Goal: Use online tool/utility: Utilize a website feature to perform a specific function

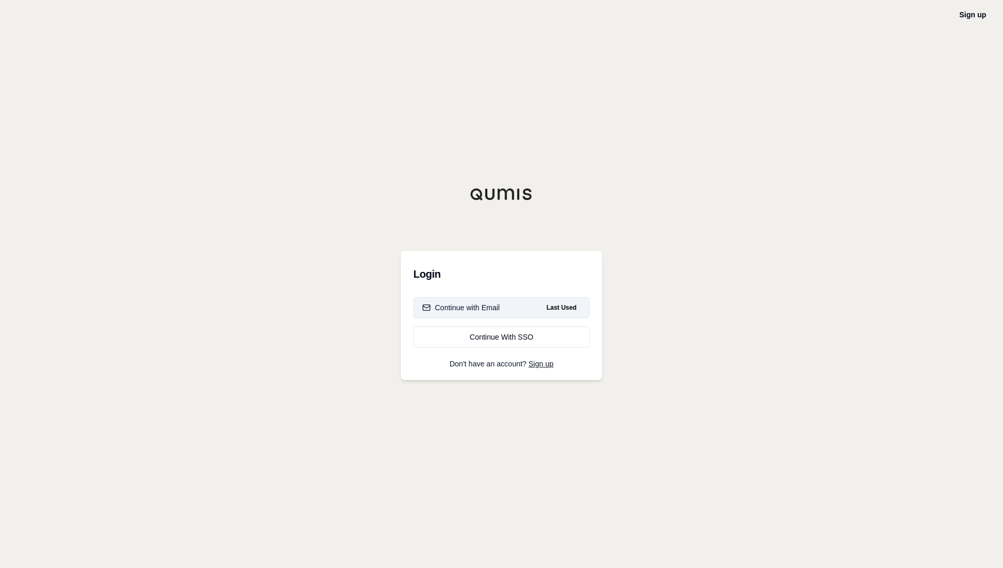
click at [483, 303] on div "Continue with Email" at bounding box center [461, 307] width 78 height 10
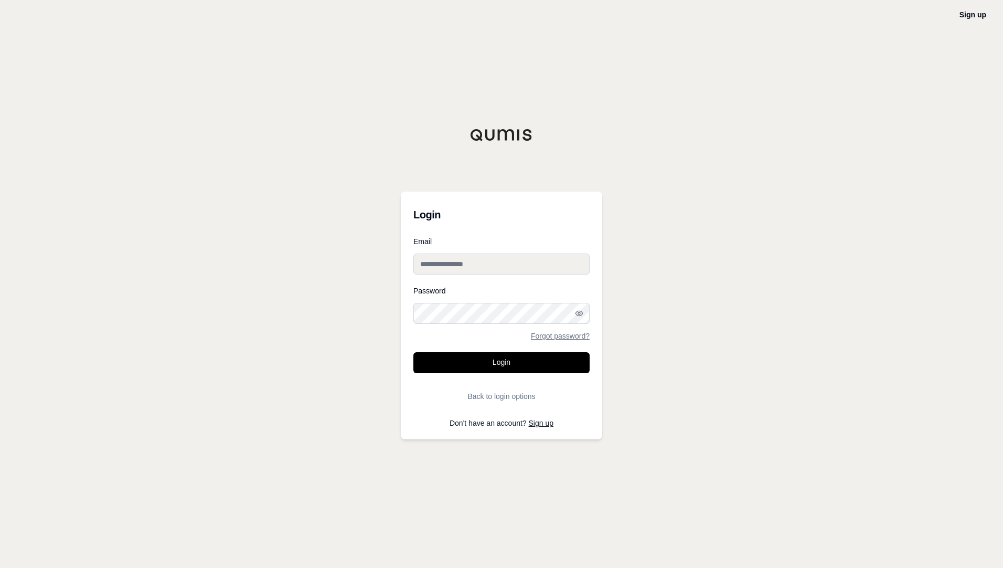
type input "**********"
click at [482, 362] on button "Login" at bounding box center [502, 362] width 176 height 21
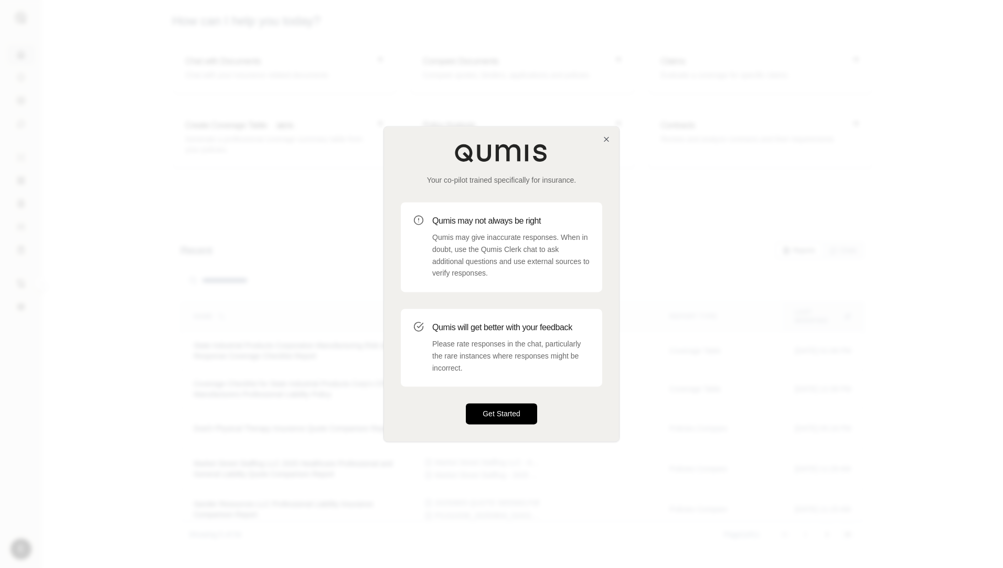
click at [495, 414] on button "Get Started" at bounding box center [501, 414] width 71 height 21
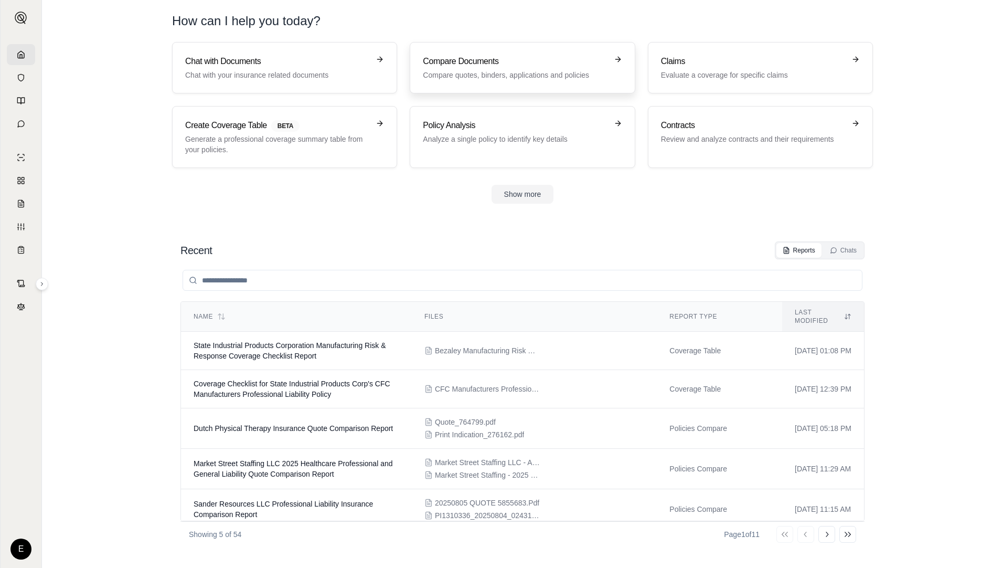
click at [486, 62] on h3 "Compare Documents" at bounding box center [515, 61] width 184 height 13
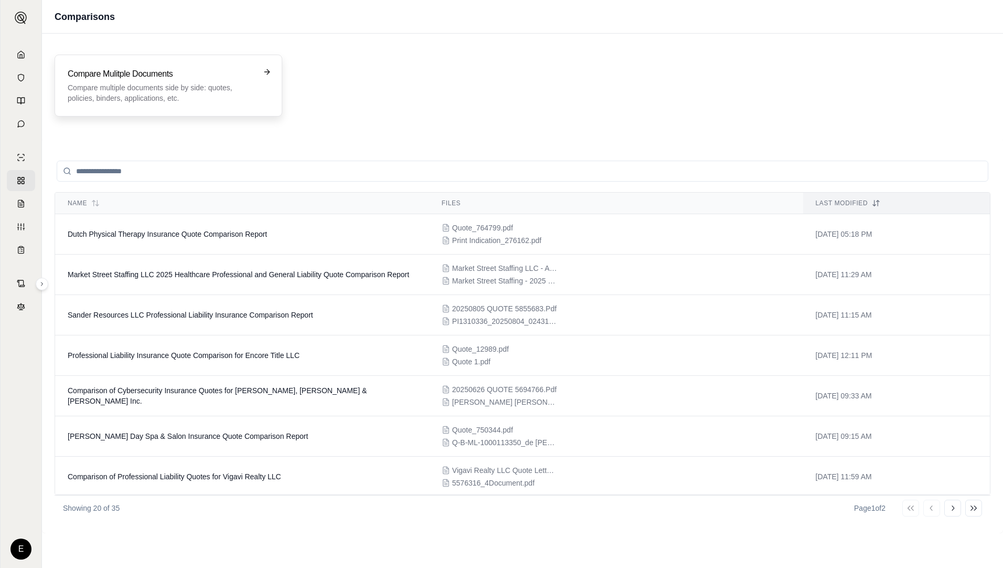
click at [178, 71] on h3 "Compare Mulitple Documents" at bounding box center [161, 74] width 187 height 13
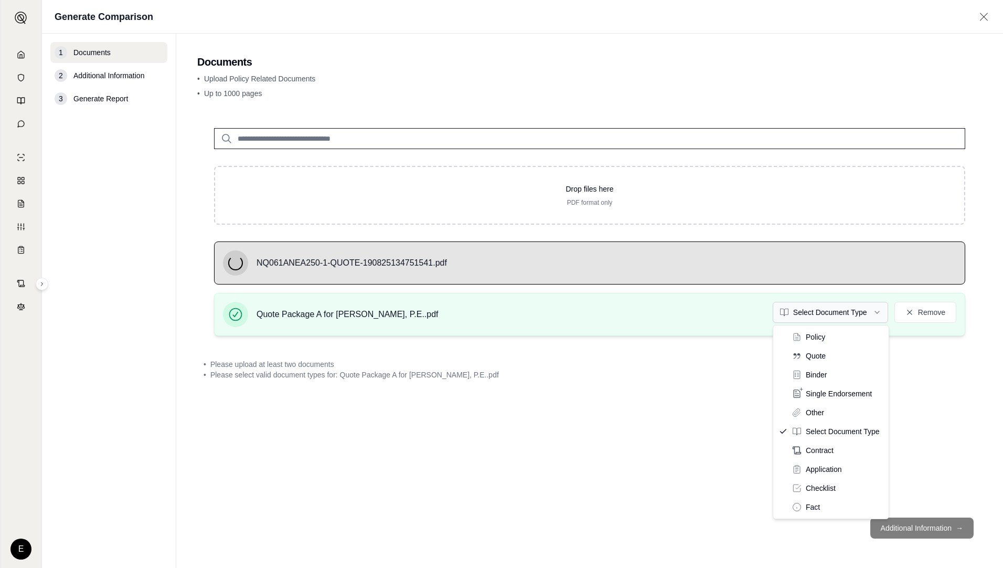
click at [800, 315] on html "E Generate Comparison 1 Documents 2 Additional Information 3 Generate Report Do…" at bounding box center [501, 284] width 1003 height 568
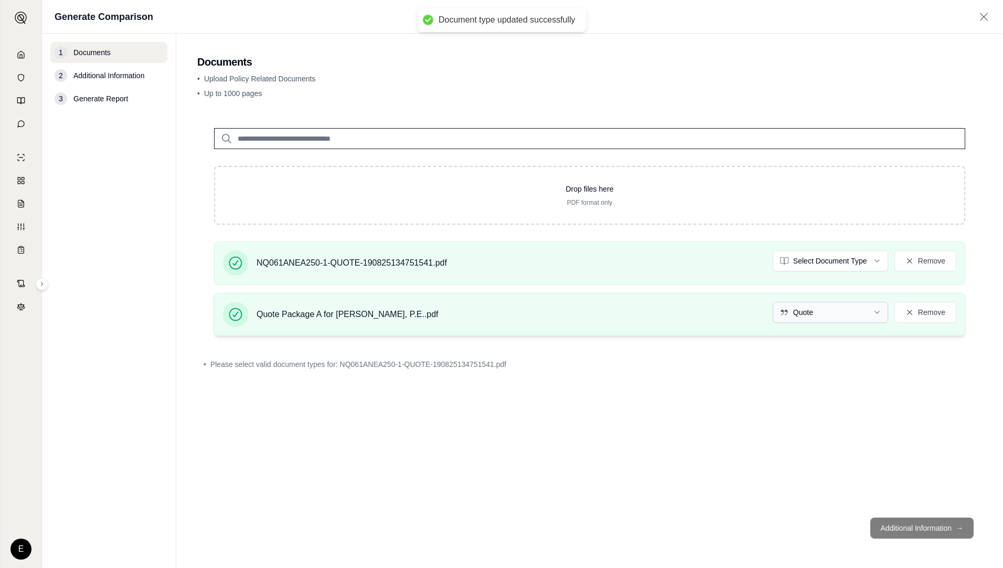
click at [800, 310] on html "Document type updated successfully E Generate Comparison 1 Documents 2 Addition…" at bounding box center [501, 284] width 1003 height 568
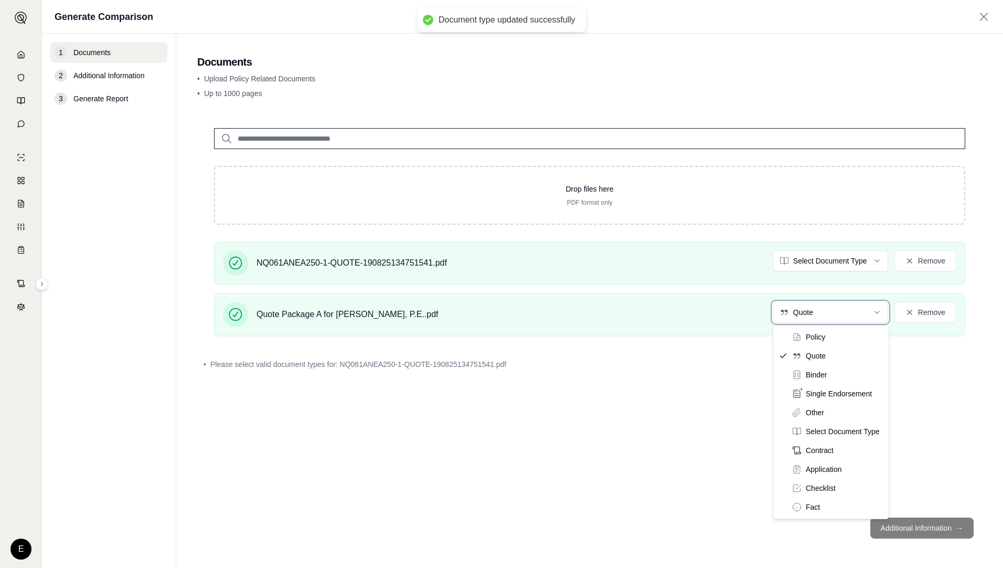
click at [800, 265] on html "Document type updated successfully E Generate Comparison 1 Documents 2 Addition…" at bounding box center [501, 284] width 1003 height 568
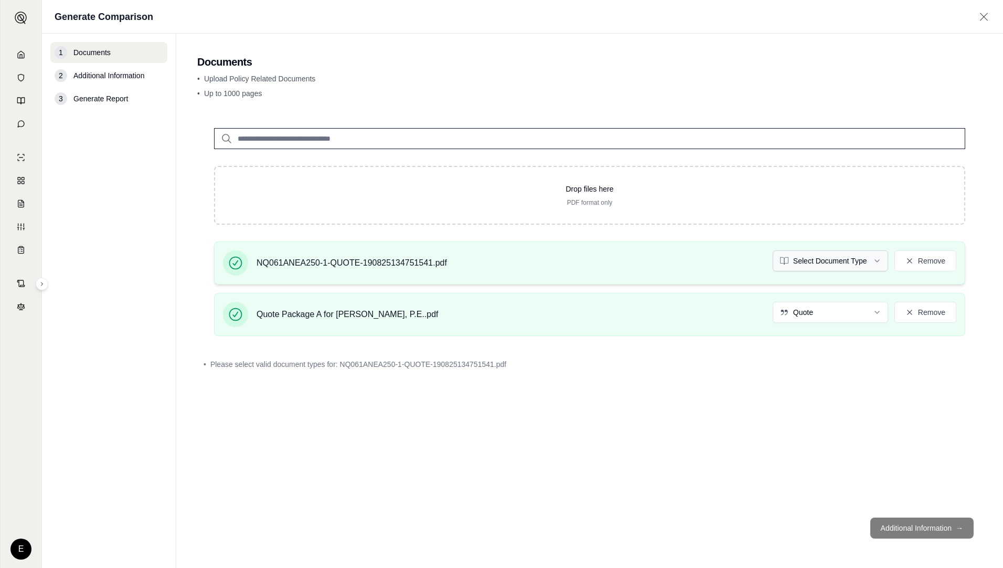
click at [800, 260] on html "Document type updated successfully E Generate Comparison 1 Documents 2 Addition…" at bounding box center [501, 284] width 1003 height 568
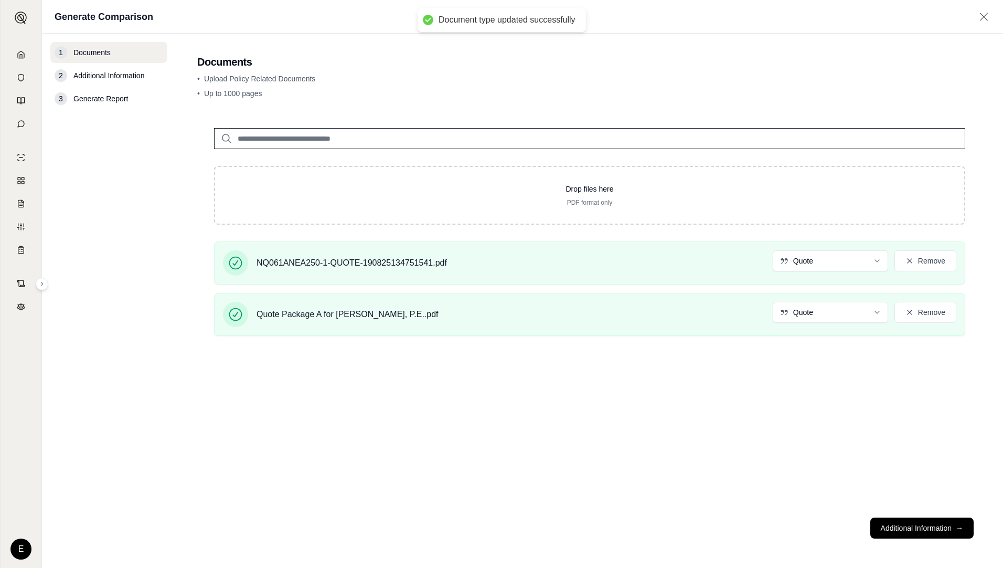
click at [800, 529] on button "Additional Information →" at bounding box center [922, 527] width 103 height 21
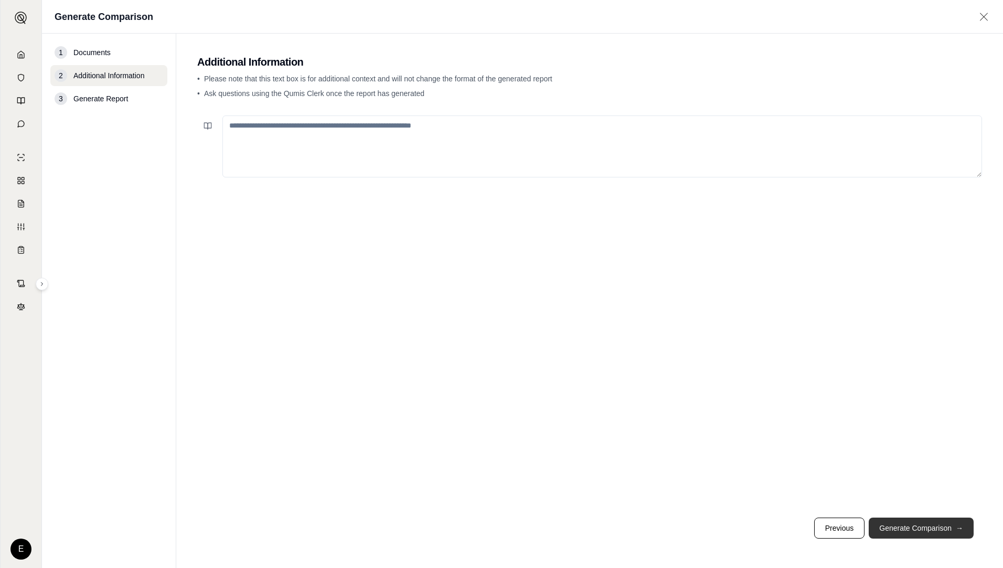
click at [800, 525] on button "Generate Comparison →" at bounding box center [921, 527] width 105 height 21
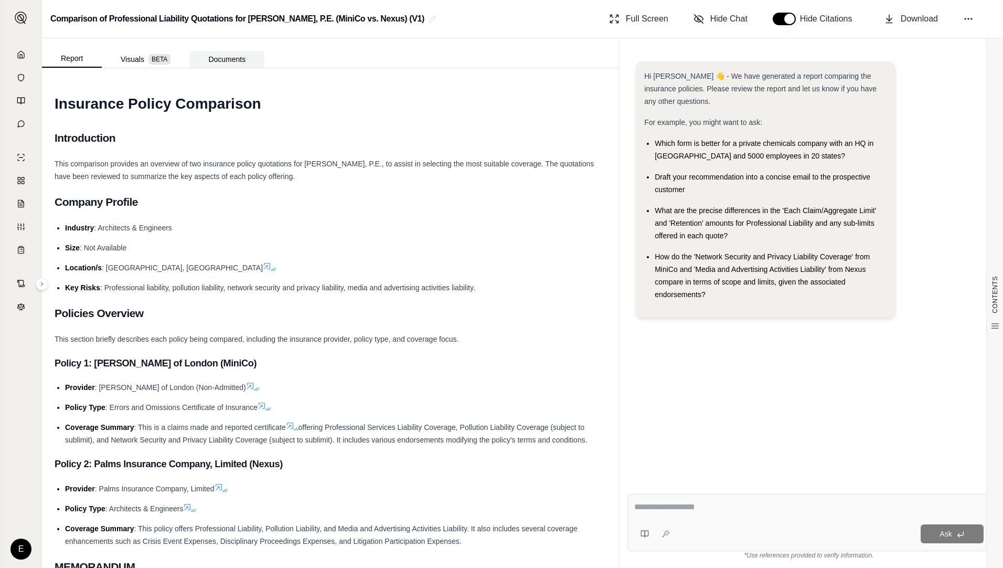
click at [221, 55] on button "Documents" at bounding box center [226, 59] width 75 height 17
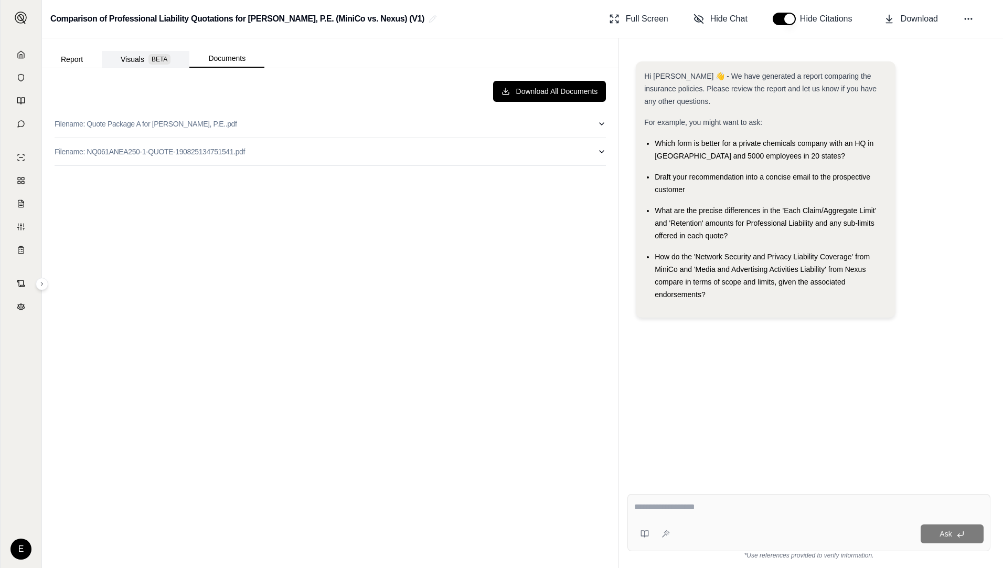
click at [124, 56] on button "Visuals BETA" at bounding box center [146, 59] width 88 height 17
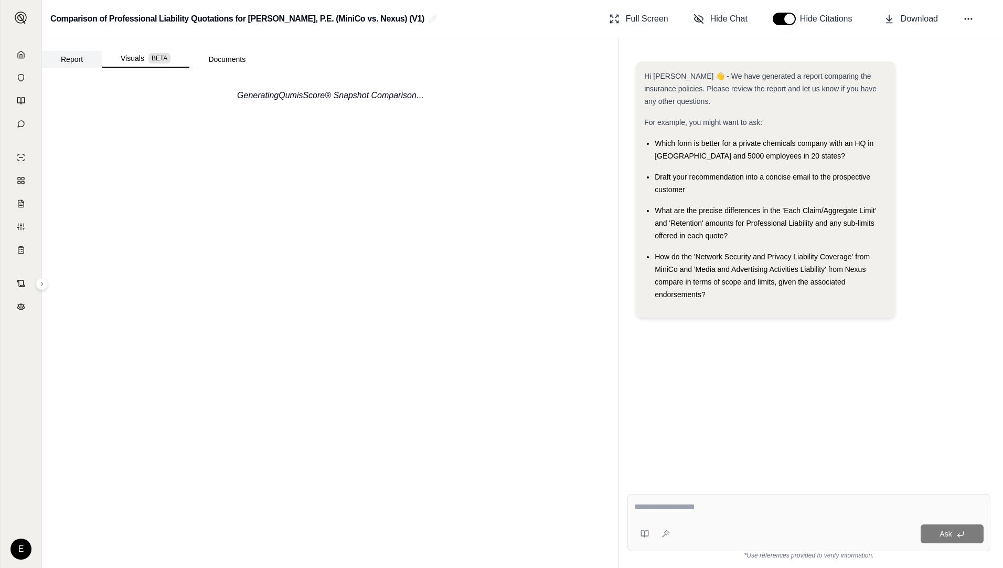
click at [72, 59] on button "Report" at bounding box center [72, 59] width 60 height 17
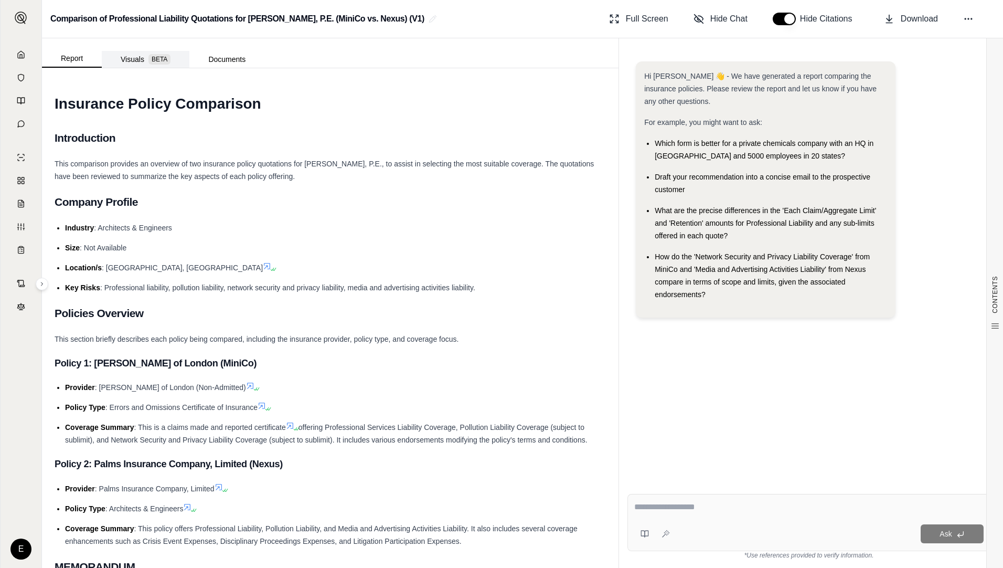
click at [131, 56] on button "Visuals BETA" at bounding box center [146, 59] width 88 height 17
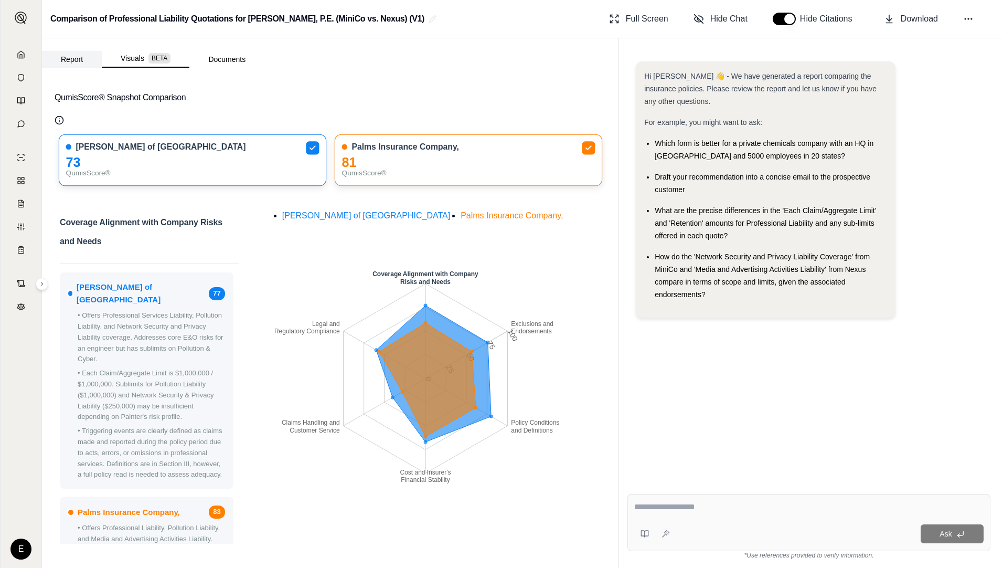
click at [73, 57] on button "Report" at bounding box center [72, 59] width 60 height 17
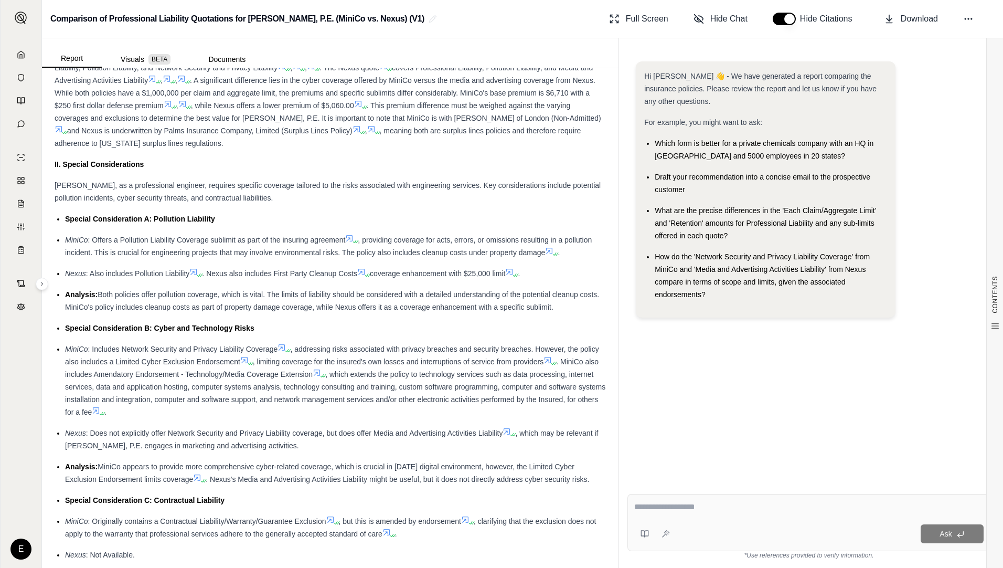
scroll to position [682, 0]
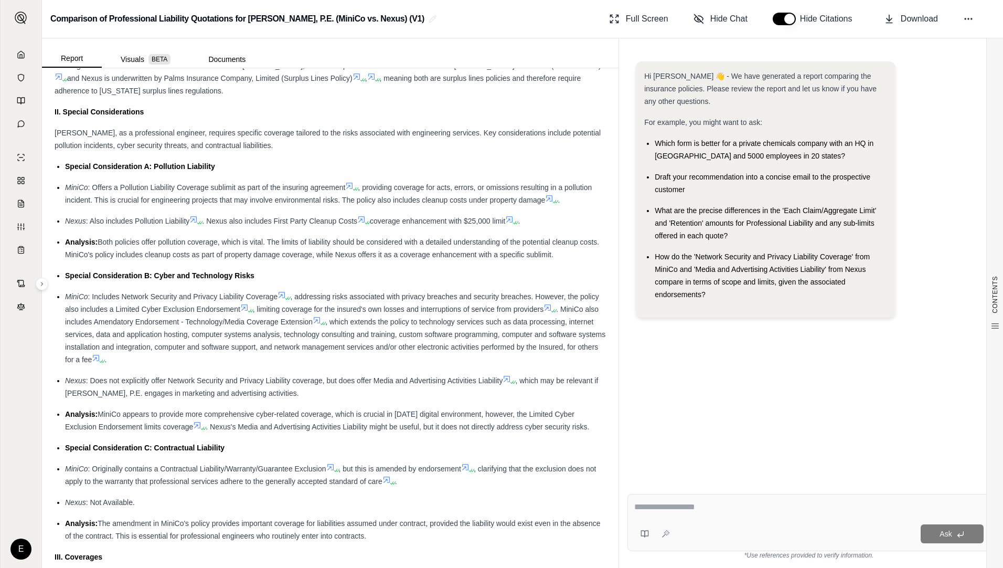
drag, startPoint x: 69, startPoint y: 295, endPoint x: 347, endPoint y: 387, distance: 293.4
click at [347, 387] on ul "Special Consideration A: Pollution Liability MiniCo : Offers a Pollution Liabil…" at bounding box center [331, 351] width 552 height 382
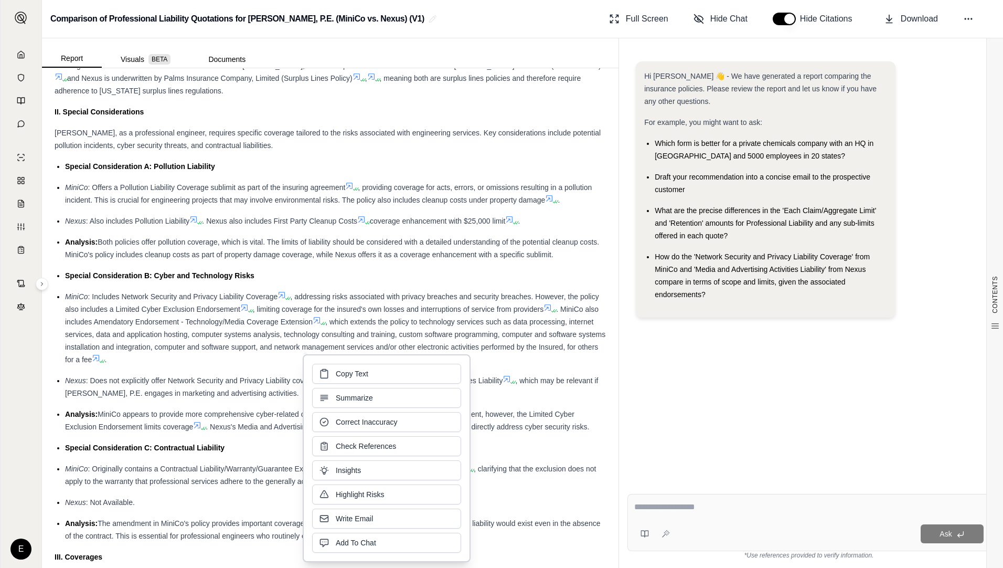
drag, startPoint x: 347, startPoint y: 387, endPoint x: 292, endPoint y: 328, distance: 81.3
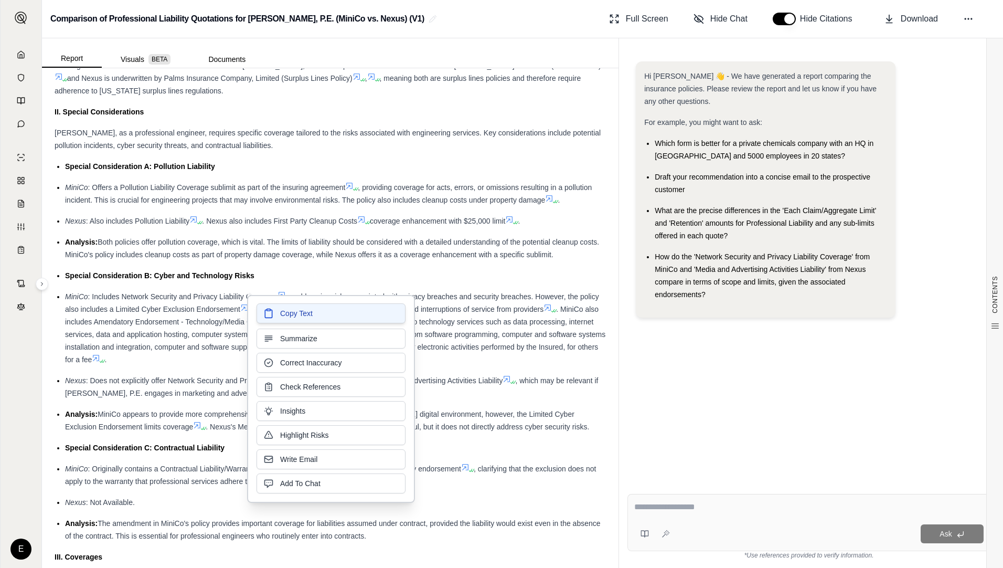
drag, startPoint x: 292, startPoint y: 328, endPoint x: 292, endPoint y: 312, distance: 15.7
click at [294, 313] on span "Copy Text" at bounding box center [296, 314] width 33 height 10
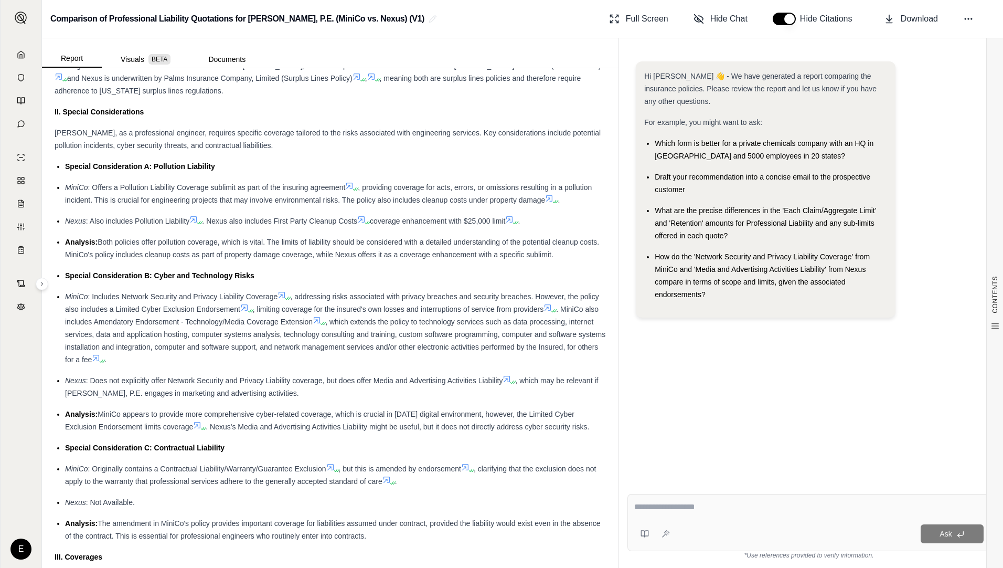
click at [305, 441] on div "Special Consideration C: Contractual Liability" at bounding box center [335, 447] width 541 height 13
click at [194, 481] on span ", clarifying that the exclusion does not apply to the warranty that professiona…" at bounding box center [330, 474] width 531 height 21
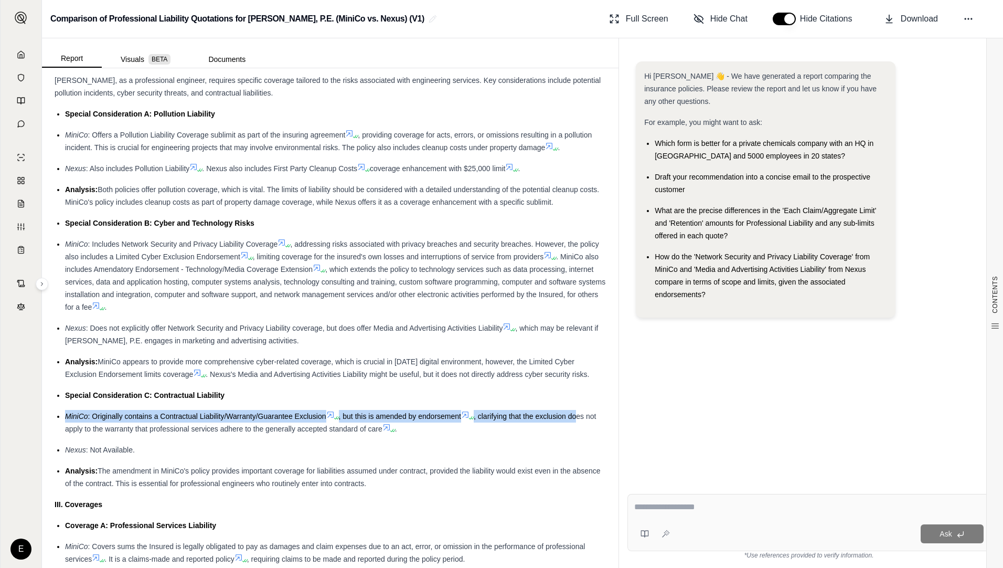
drag, startPoint x: 66, startPoint y: 415, endPoint x: 582, endPoint y: 420, distance: 516.4
click at [582, 420] on div "MiniCo : Originally contains a Contractual Liability/Warranty/Guarantee Exclusi…" at bounding box center [335, 422] width 541 height 25
click at [204, 443] on div "Nexus : Not Available." at bounding box center [335, 449] width 541 height 13
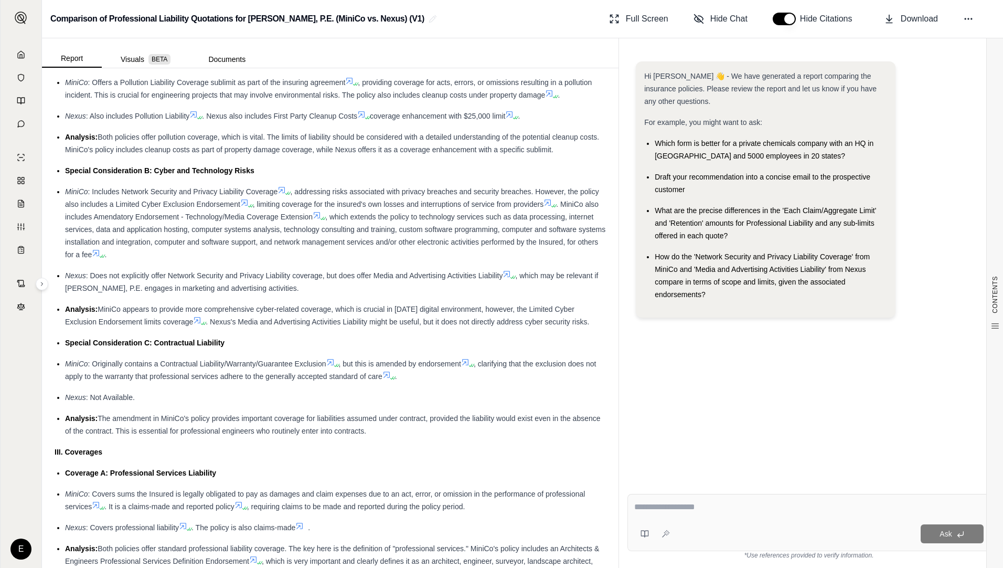
scroll to position [840, 0]
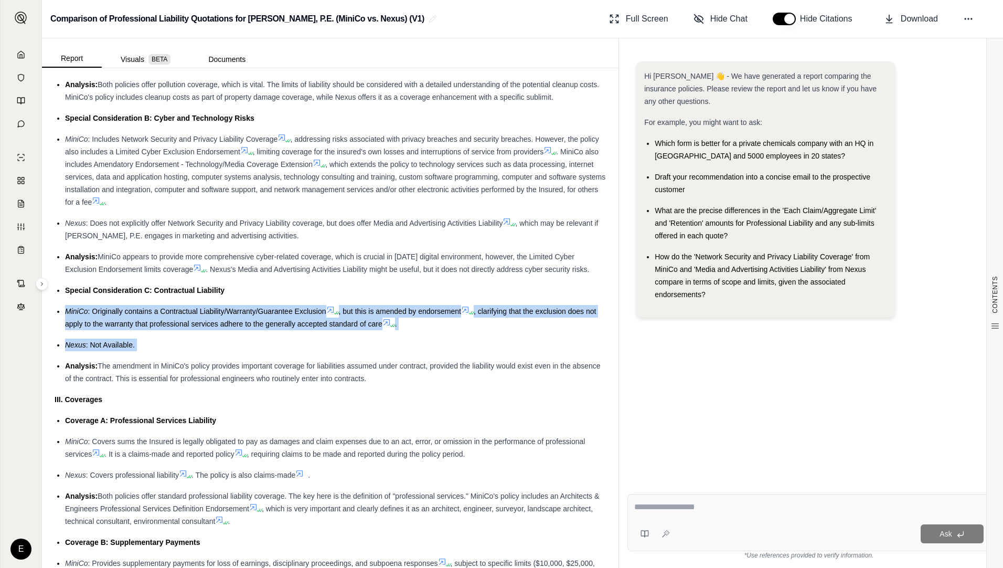
drag, startPoint x: 65, startPoint y: 310, endPoint x: 125, endPoint y: 355, distance: 75.8
click at [125, 355] on ul "Special Consideration A: Pollution Liability MiniCo : Offers a Pollution Liabil…" at bounding box center [331, 194] width 552 height 382
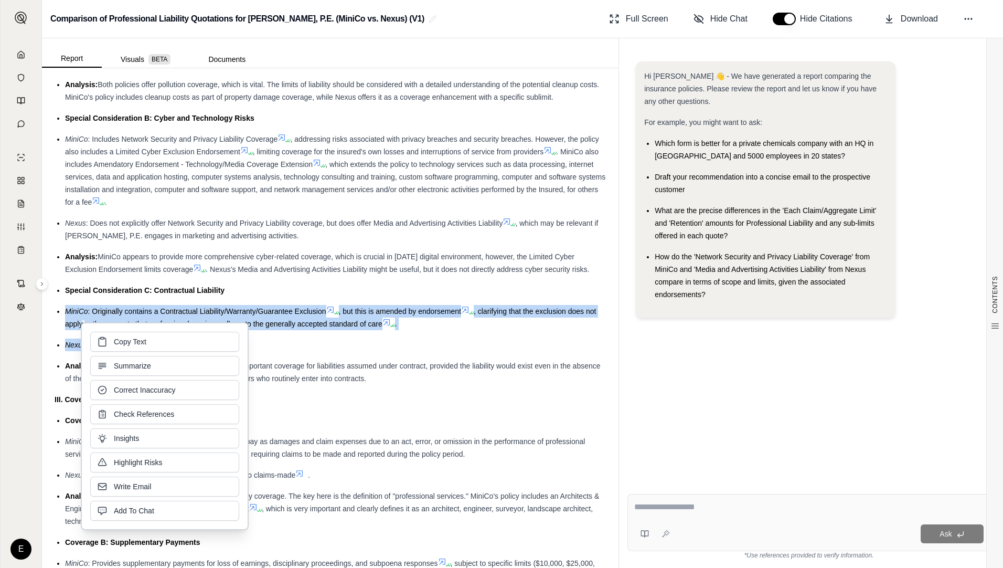
drag, startPoint x: 125, startPoint y: 355, endPoint x: 104, endPoint y: 305, distance: 54.3
click at [104, 305] on div "MiniCo : Originally contains a Contractual Liability/Warranty/Guarantee Exclusi…" at bounding box center [335, 317] width 541 height 25
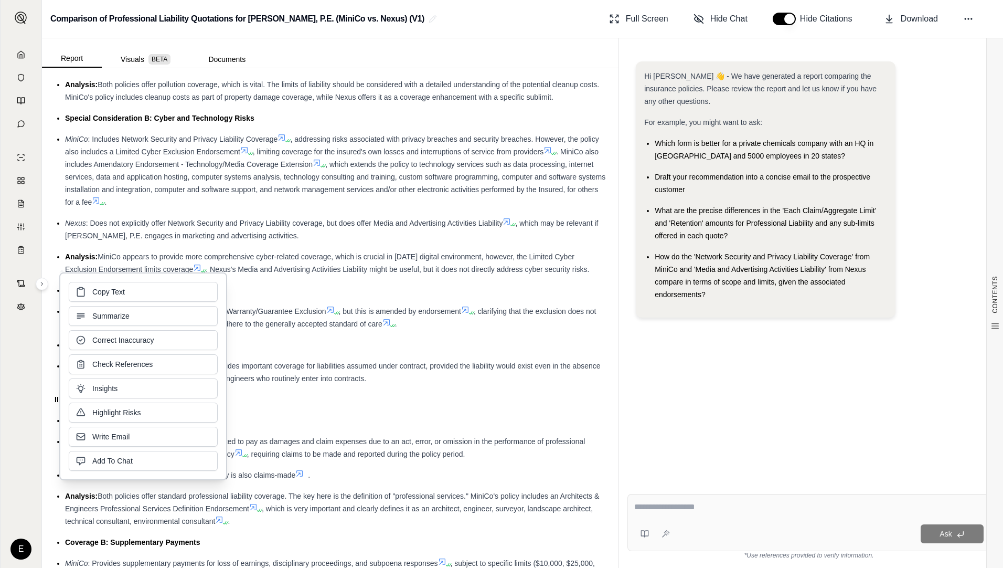
click at [108, 259] on span "MiniCo appears to provide more comprehensive cyber-related coverage, which is c…" at bounding box center [320, 262] width 510 height 21
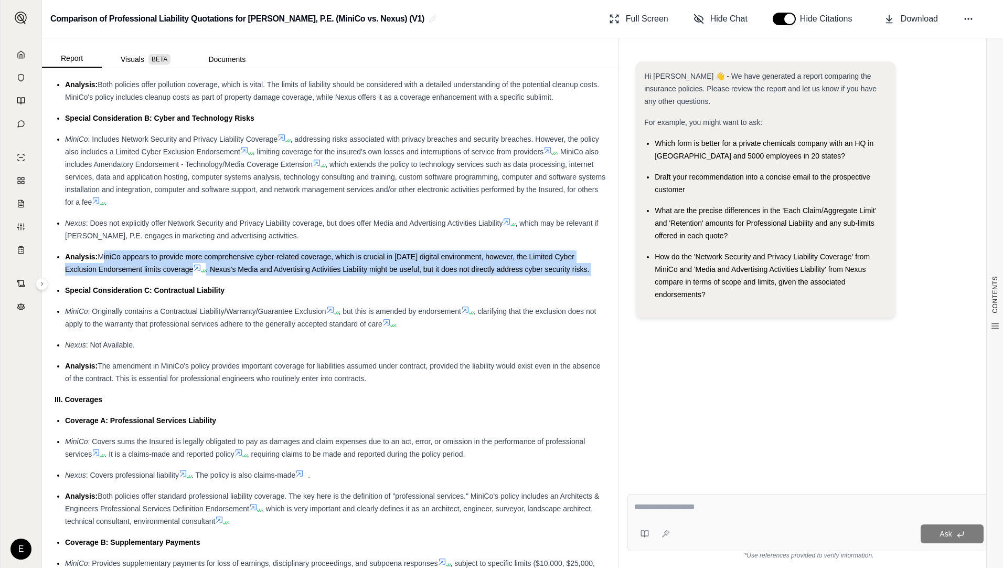
drag, startPoint x: 102, startPoint y: 254, endPoint x: 551, endPoint y: 276, distance: 449.7
click at [551, 276] on ul "Special Consideration A: Pollution Liability MiniCo : Offers a Pollution Liabil…" at bounding box center [331, 194] width 552 height 382
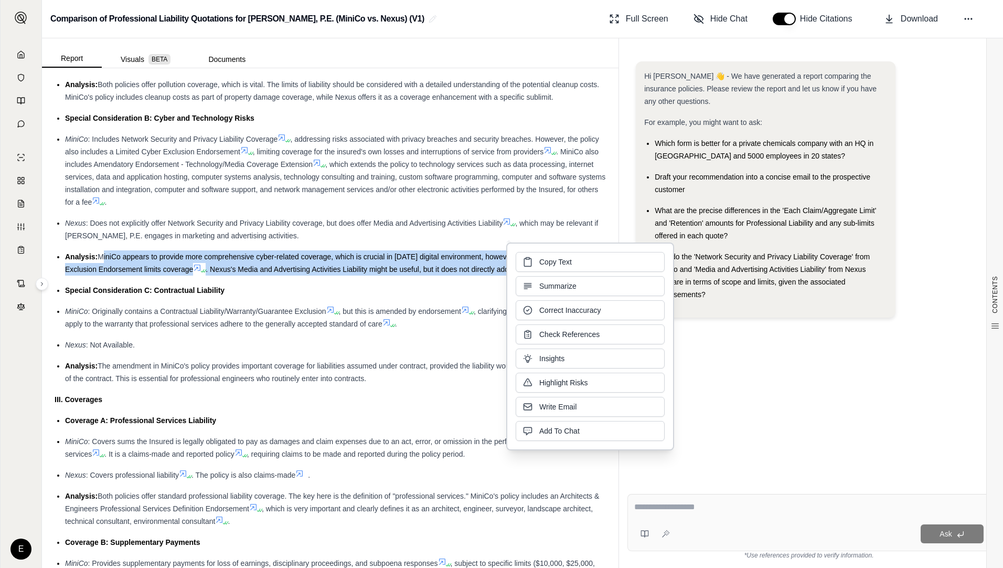
drag, startPoint x: 551, startPoint y: 276, endPoint x: 538, endPoint y: 263, distance: 17.8
click at [541, 264] on span "Copy Text" at bounding box center [555, 262] width 33 height 10
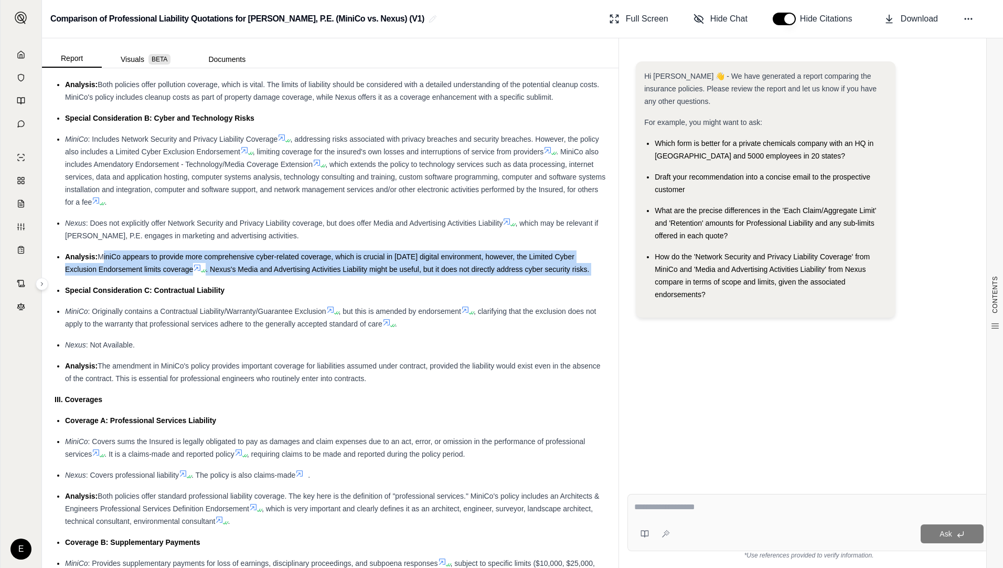
click at [131, 373] on div "Analysis: The amendment in MiniCo's policy provides important coverage for liab…" at bounding box center [335, 371] width 541 height 25
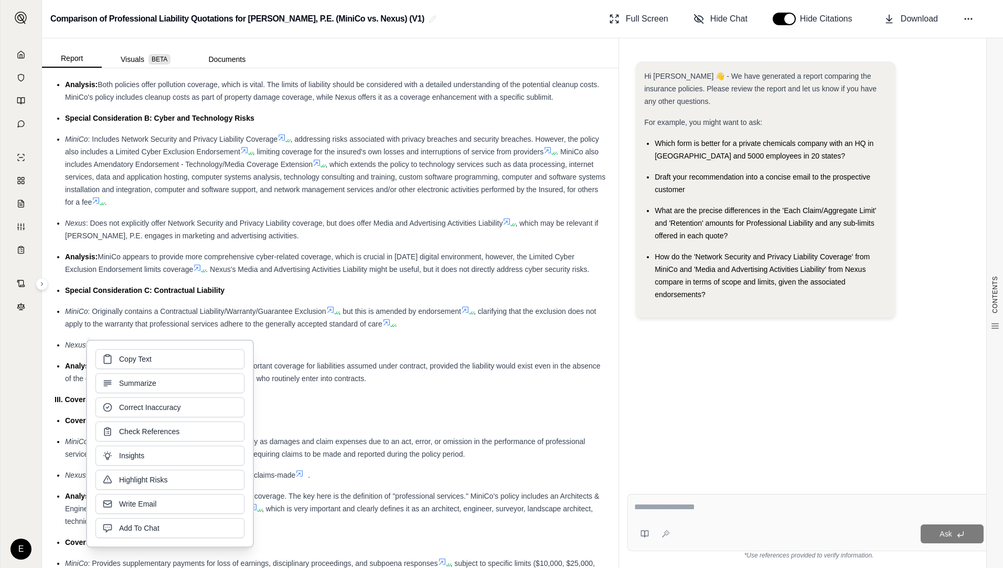
drag, startPoint x: 131, startPoint y: 373, endPoint x: 283, endPoint y: 316, distance: 162.9
click at [301, 320] on span ", clarifying that the exclusion does not apply to the warranty that professiona…" at bounding box center [330, 317] width 531 height 21
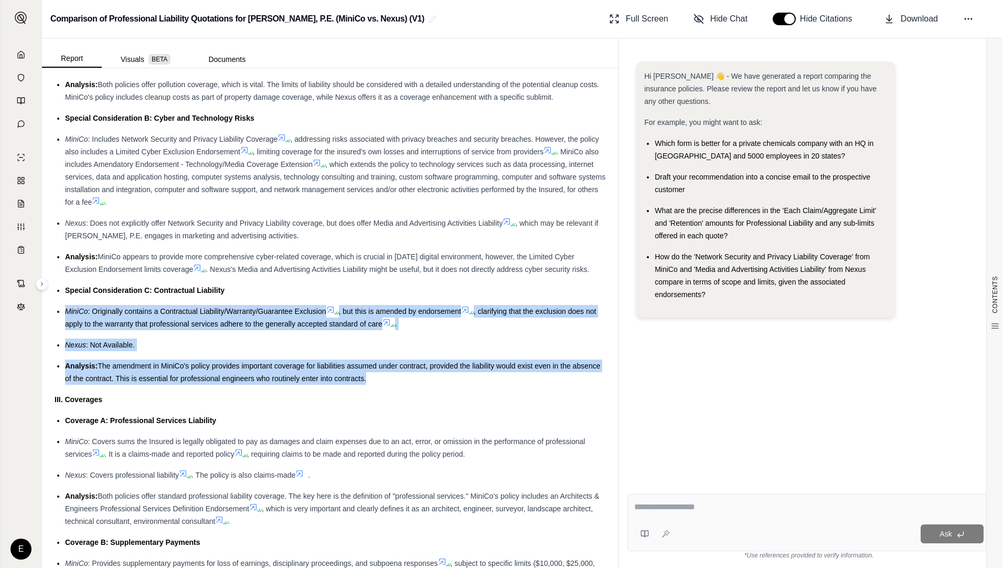
drag, startPoint x: 67, startPoint y: 312, endPoint x: 394, endPoint y: 379, distance: 333.9
click at [394, 379] on ul "Special Consideration A: Pollution Liability MiniCo : Offers a Pollution Liabil…" at bounding box center [331, 194] width 552 height 382
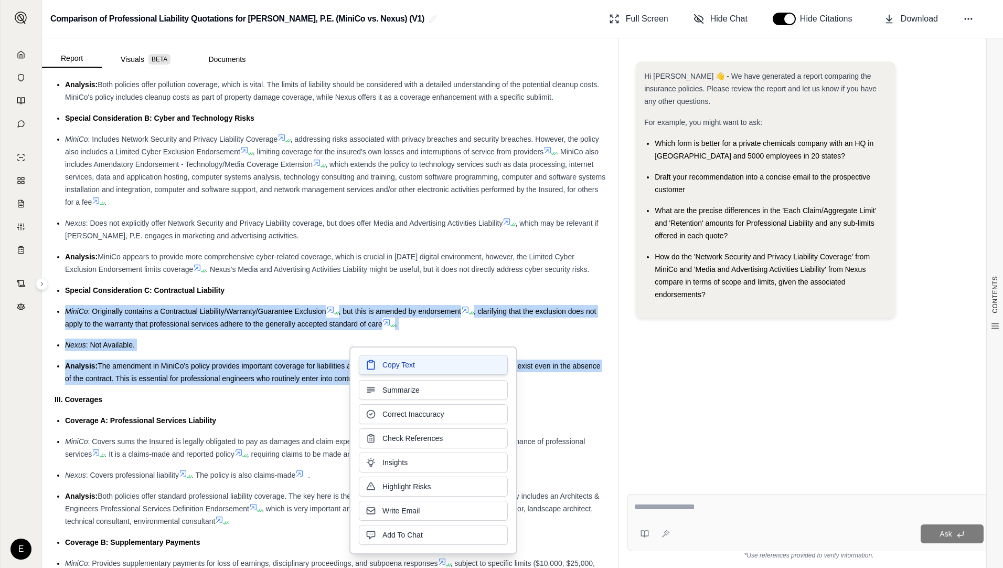
drag, startPoint x: 394, startPoint y: 379, endPoint x: 389, endPoint y: 365, distance: 14.9
click at [389, 365] on span "Copy Text" at bounding box center [399, 364] width 33 height 10
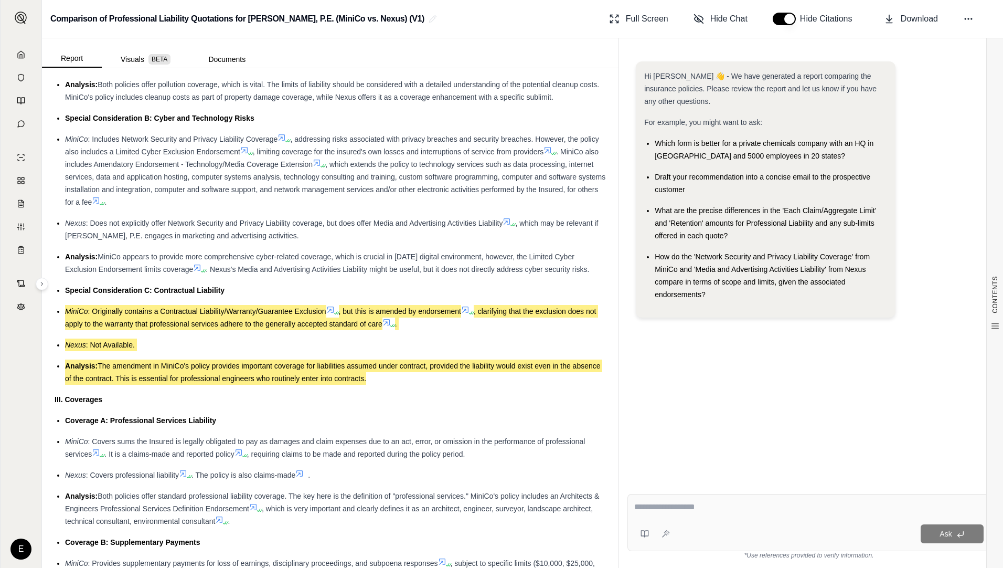
scroll to position [892, 0]
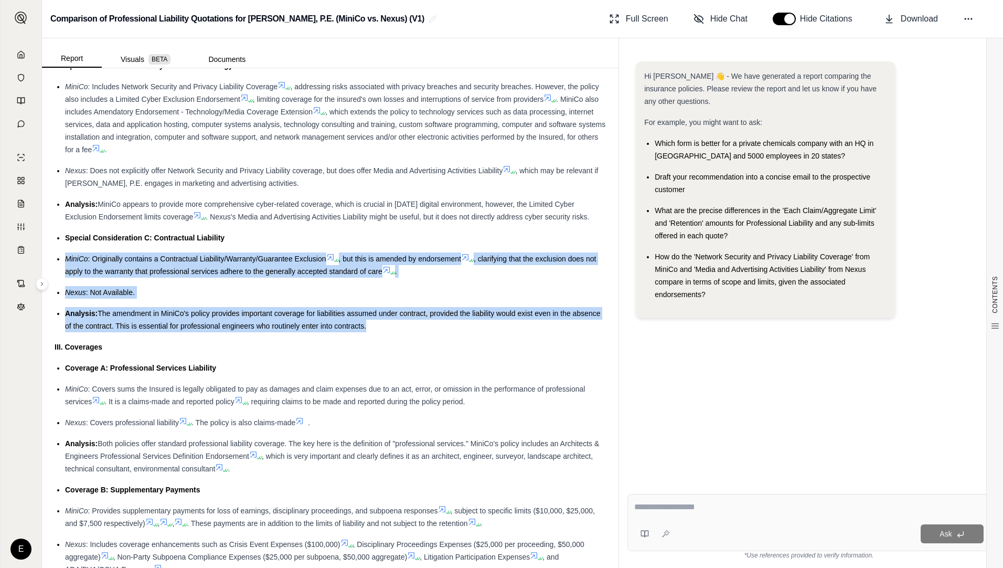
click at [176, 372] on span "Coverage A: Professional Services Liability" at bounding box center [140, 368] width 151 height 8
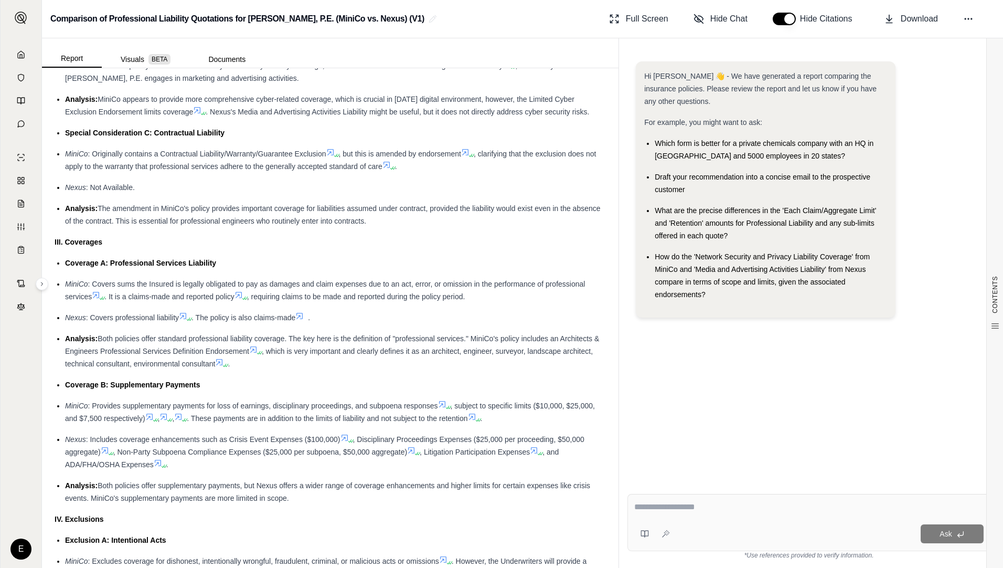
scroll to position [1050, 0]
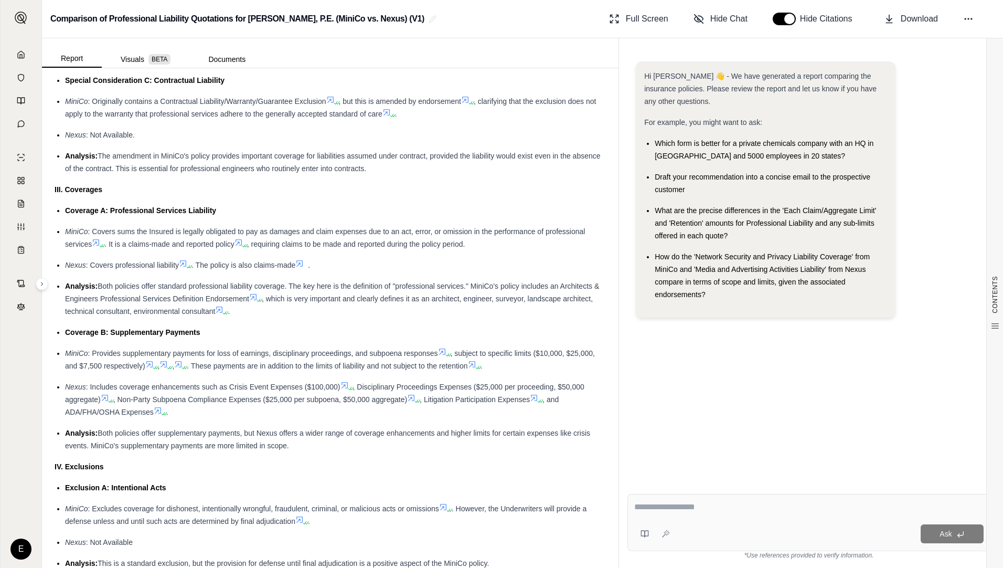
drag, startPoint x: 67, startPoint y: 353, endPoint x: 289, endPoint y: 444, distance: 239.8
click at [289, 444] on ul "Coverage A: Professional Services Liability MiniCo : Covers sums the Insured is…" at bounding box center [331, 328] width 552 height 248
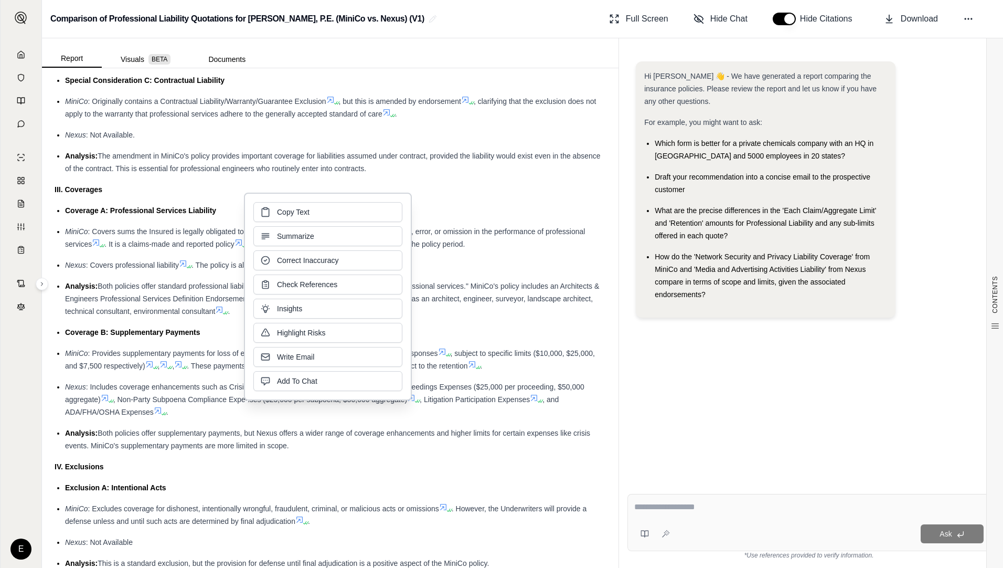
drag, startPoint x: 289, startPoint y: 444, endPoint x: 220, endPoint y: 393, distance: 85.4
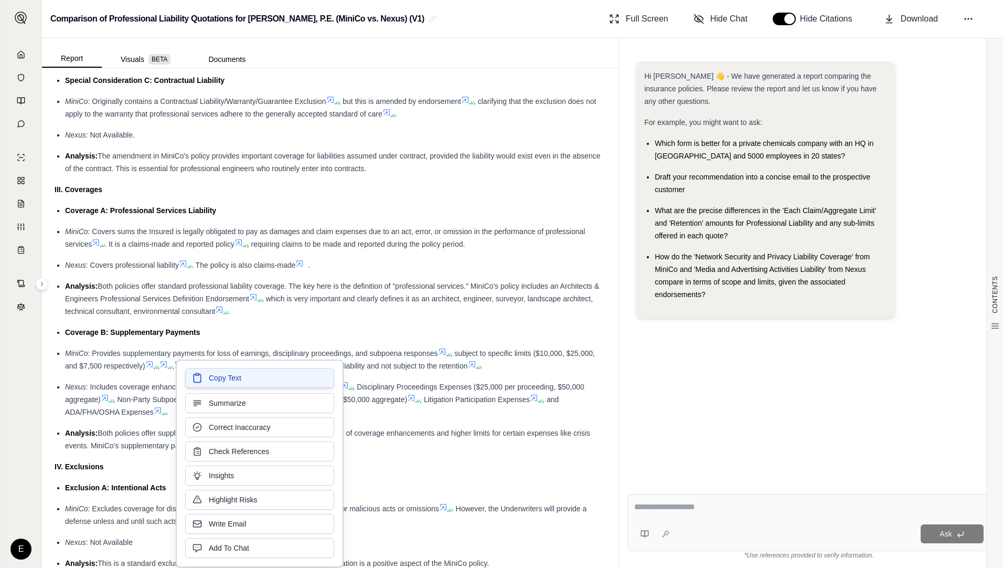
drag, startPoint x: 220, startPoint y: 393, endPoint x: 210, endPoint y: 382, distance: 14.8
click at [210, 382] on span "Copy Text" at bounding box center [225, 378] width 33 height 10
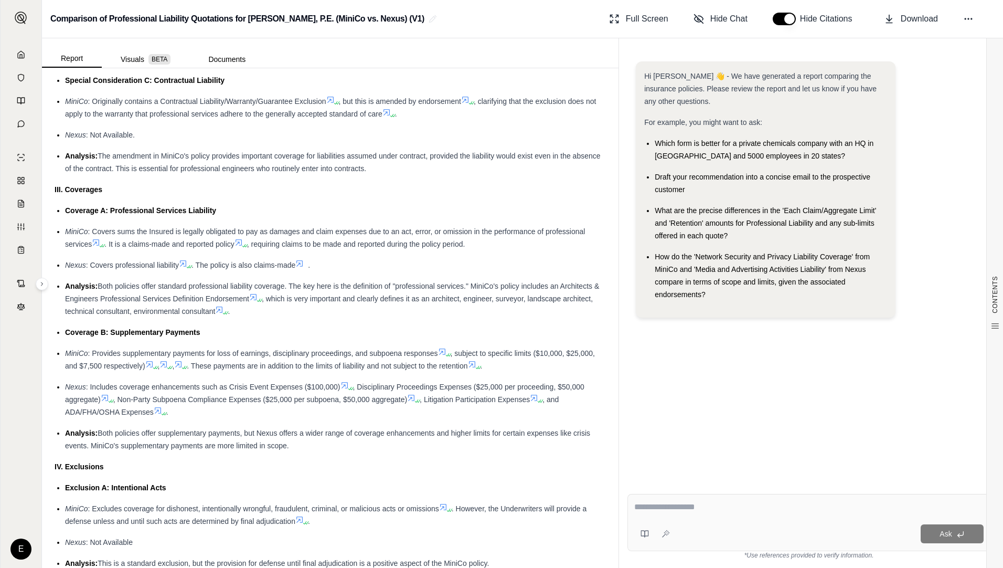
click at [314, 484] on div "Exclusion A: Intentional Acts" at bounding box center [335, 487] width 541 height 13
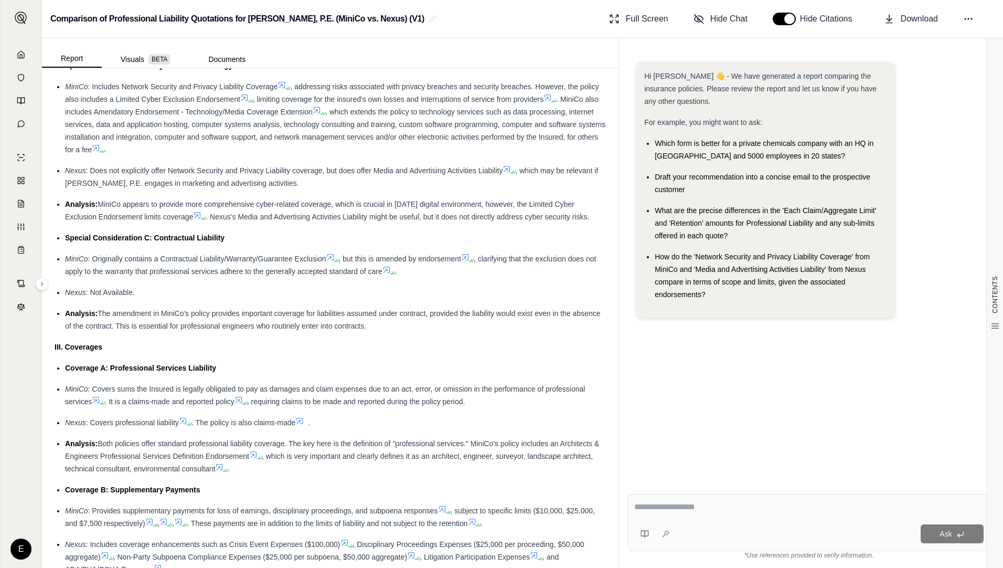
scroll to position [682, 0]
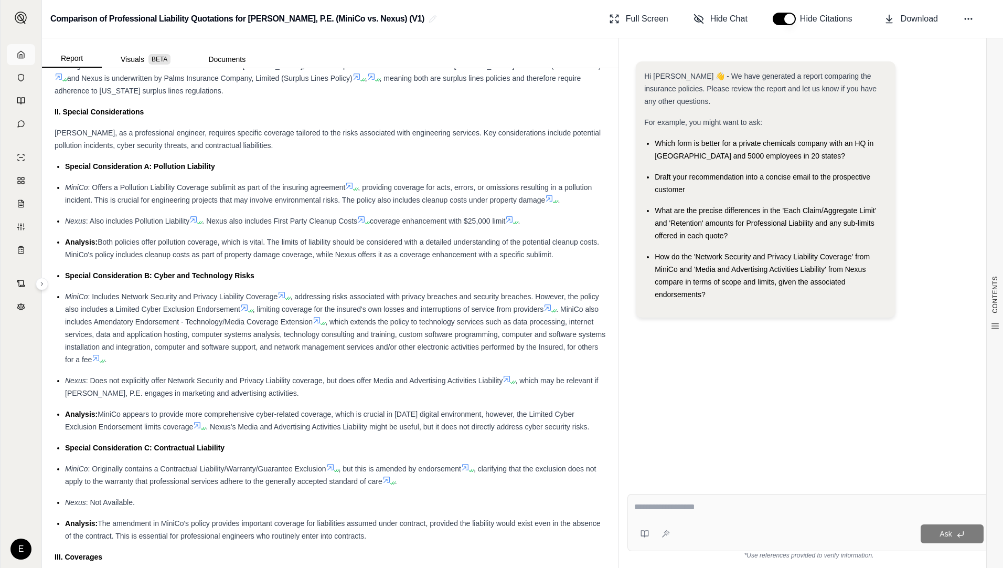
click at [22, 55] on polyline at bounding box center [21, 57] width 2 height 4
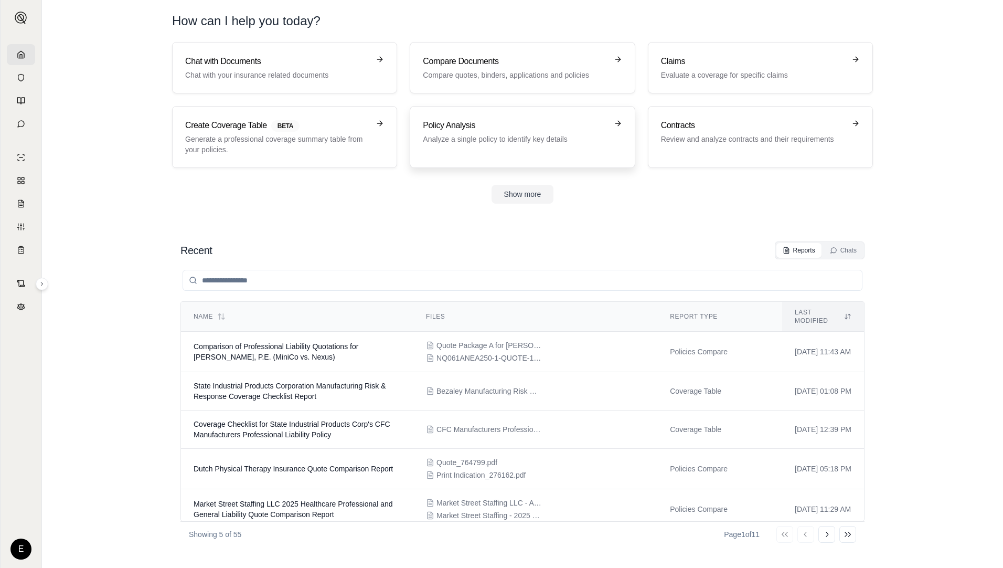
click at [474, 128] on h3 "Policy Analysis" at bounding box center [515, 125] width 184 height 13
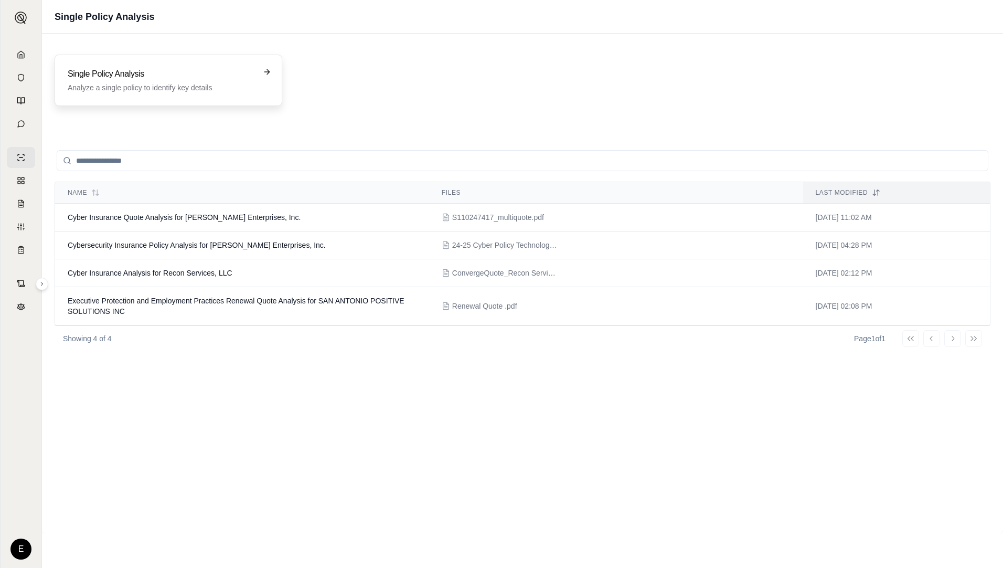
click at [168, 78] on h3 "Single Policy Analysis" at bounding box center [161, 74] width 187 height 13
